Goal: Task Accomplishment & Management: Use online tool/utility

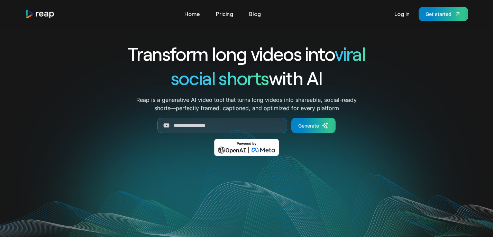
click at [407, 14] on link "Log in" at bounding box center [402, 13] width 22 height 11
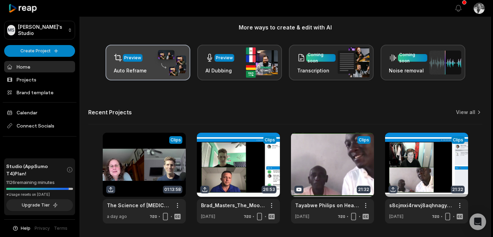
scroll to position [107, 0]
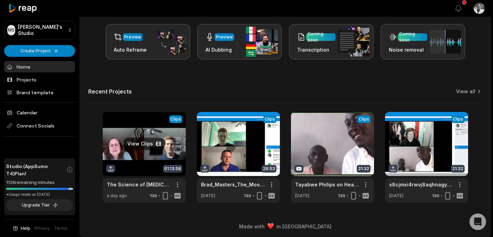
click at [133, 161] on link at bounding box center [144, 157] width 83 height 91
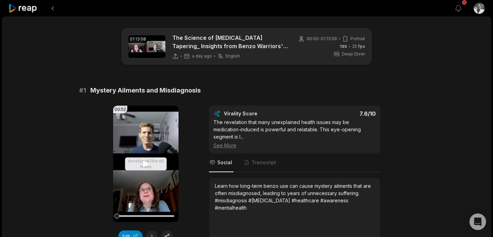
scroll to position [26, 0]
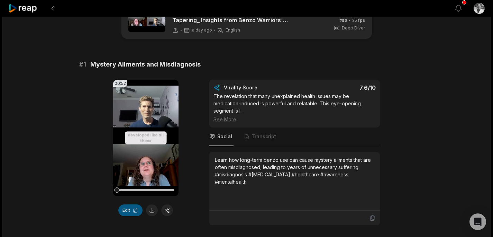
click at [127, 208] on button "Edit" at bounding box center [130, 210] width 24 height 12
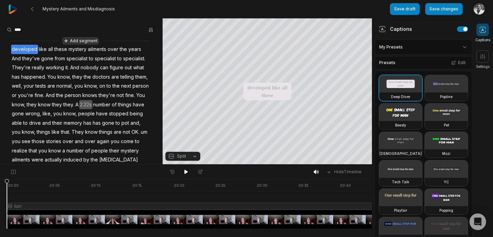
click at [72, 40] on button "Add segment" at bounding box center [80, 41] width 37 height 8
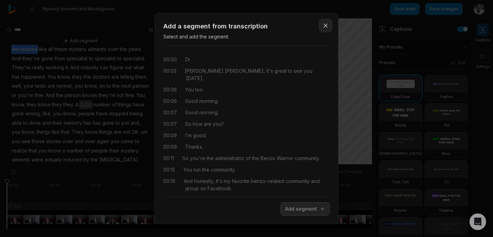
click at [323, 25] on icon "button" at bounding box center [325, 25] width 7 height 7
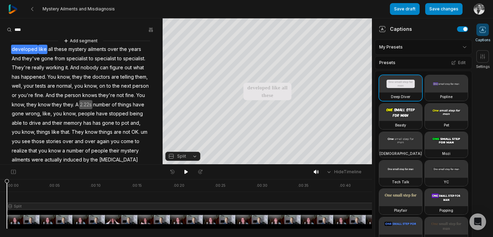
click at [39, 48] on span "like" at bounding box center [42, 49] width 9 height 9
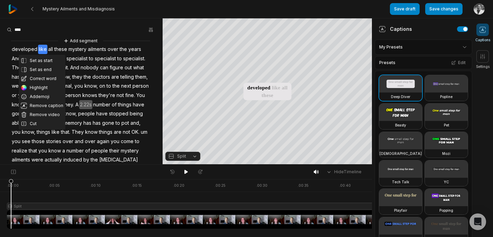
click at [14, 47] on span "developed" at bounding box center [24, 49] width 27 height 9
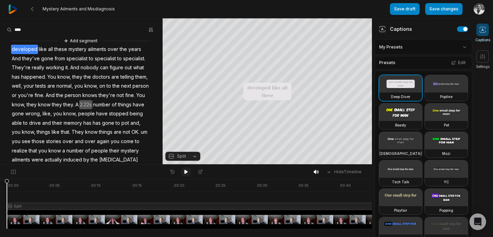
click at [185, 172] on icon at bounding box center [186, 172] width 3 height 4
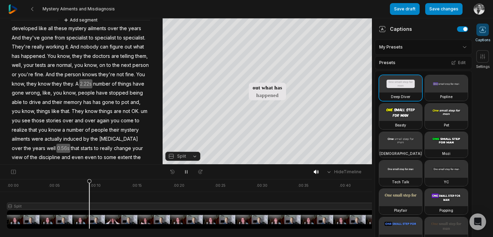
scroll to position [42, 0]
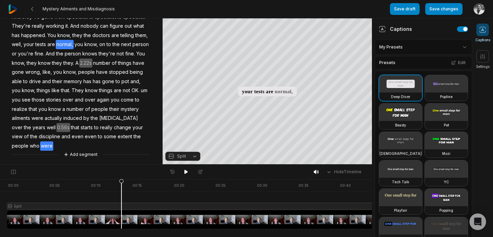
click at [40, 147] on span "were" at bounding box center [46, 145] width 13 height 9
click at [29, 146] on span "who" at bounding box center [34, 145] width 11 height 9
click at [38, 145] on div "Add segment developed like all these mystery ailments over the years And they'v…" at bounding box center [81, 76] width 163 height 163
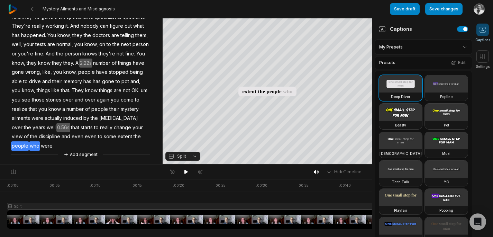
click at [29, 141] on span "people" at bounding box center [20, 145] width 18 height 9
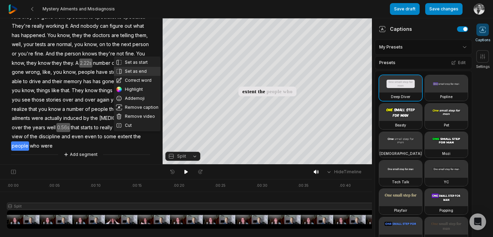
click at [135, 70] on button "Set as end" at bounding box center [137, 71] width 47 height 9
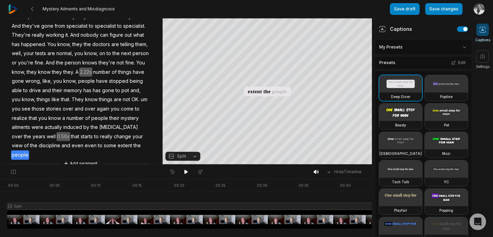
click at [70, 134] on span "that" at bounding box center [75, 136] width 10 height 9
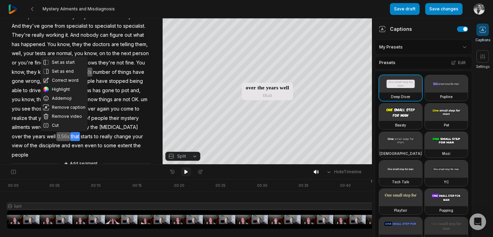
click at [185, 168] on button at bounding box center [186, 171] width 10 height 9
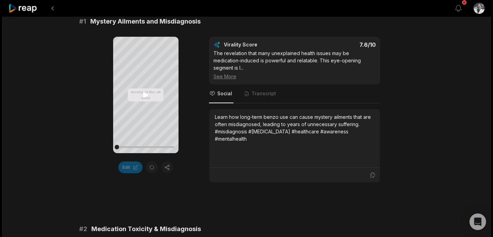
click at [143, 96] on icon at bounding box center [146, 95] width 8 height 8
click at [168, 146] on div at bounding box center [145, 147] width 57 height 2
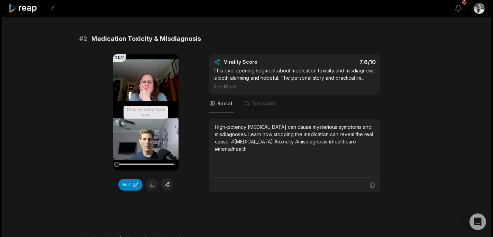
scroll to position [260, 0]
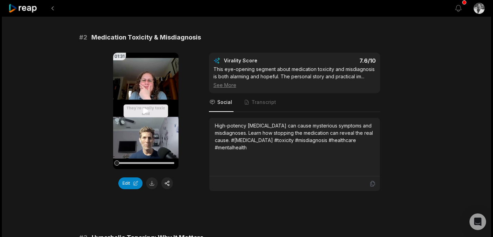
click at [145, 111] on icon at bounding box center [145, 111] width 5 height 6
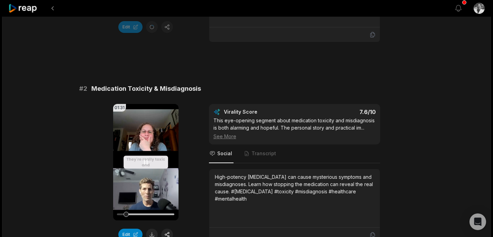
scroll to position [208, 0]
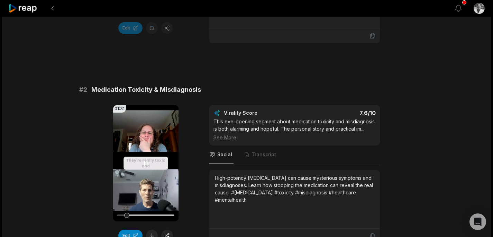
click at [145, 164] on icon at bounding box center [146, 163] width 8 height 8
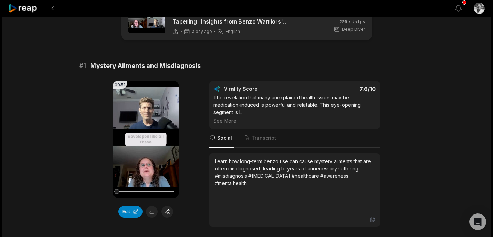
scroll to position [26, 0]
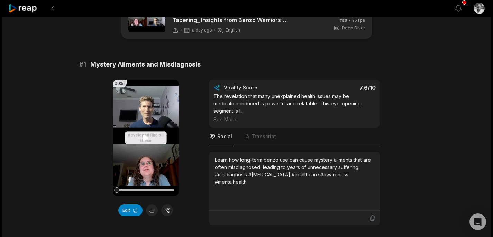
click at [144, 137] on icon at bounding box center [145, 138] width 5 height 6
click at [152, 210] on button at bounding box center [152, 210] width 12 height 12
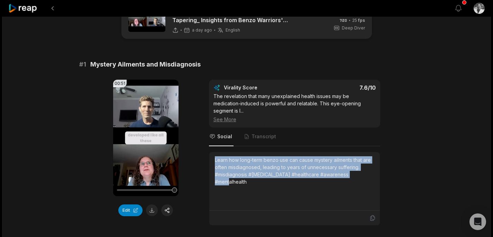
drag, startPoint x: 367, startPoint y: 176, endPoint x: 213, endPoint y: 150, distance: 156.2
click at [213, 150] on div "Virality Score 7.6 /10 The revelation that many unexplained health issues may b…" at bounding box center [294, 153] width 171 height 146
copy div "Learn how long-term benzo use can cause mystery ailments that are often misdiag…"
